Goal: Check status: Check status

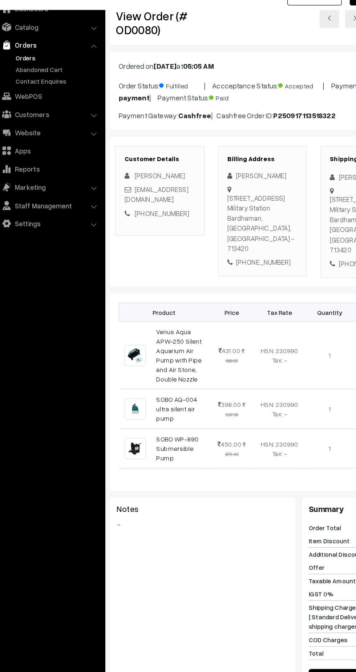
click at [36, 80] on link "Orders" at bounding box center [60, 81] width 72 height 8
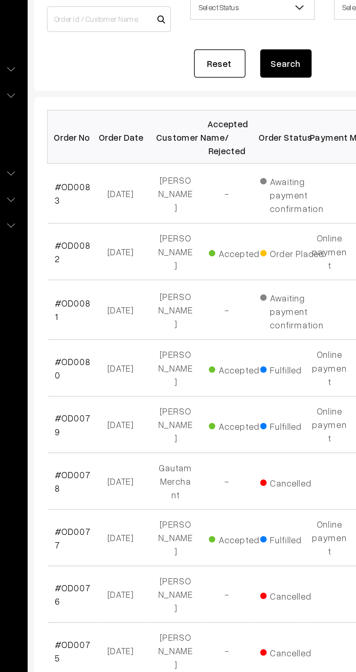
click at [123, 195] on link "#OD0083" at bounding box center [124, 198] width 20 height 14
